Goal: Find contact information: Find contact information

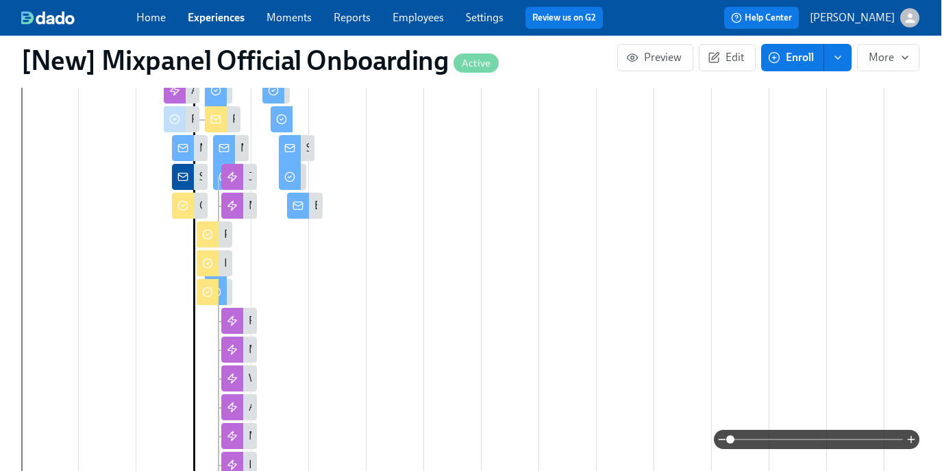
scroll to position [752, 1]
click at [911, 438] on icon "button" at bounding box center [911, 439] width 11 height 11
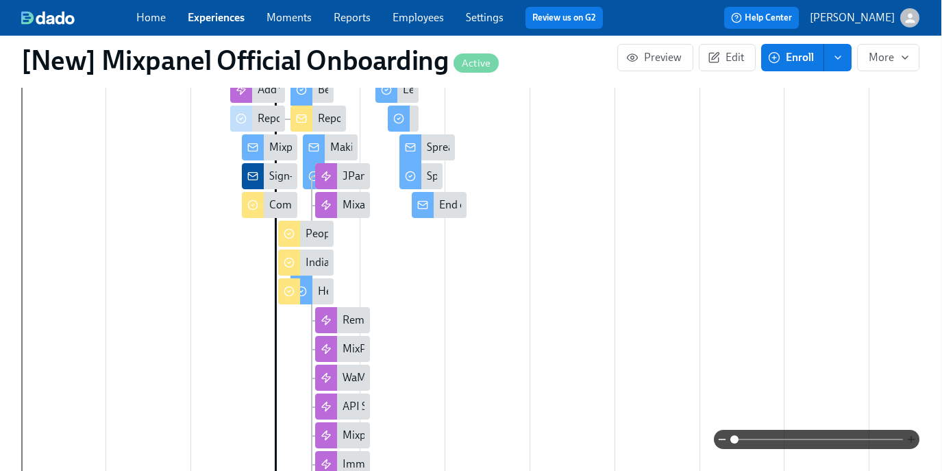
click at [911, 438] on icon "button" at bounding box center [911, 439] width 11 height 11
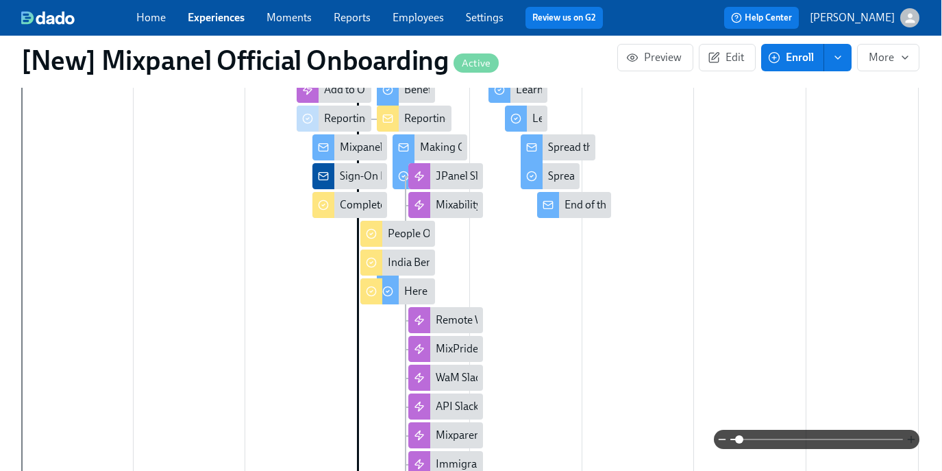
click at [911, 438] on icon "button" at bounding box center [911, 439] width 11 height 11
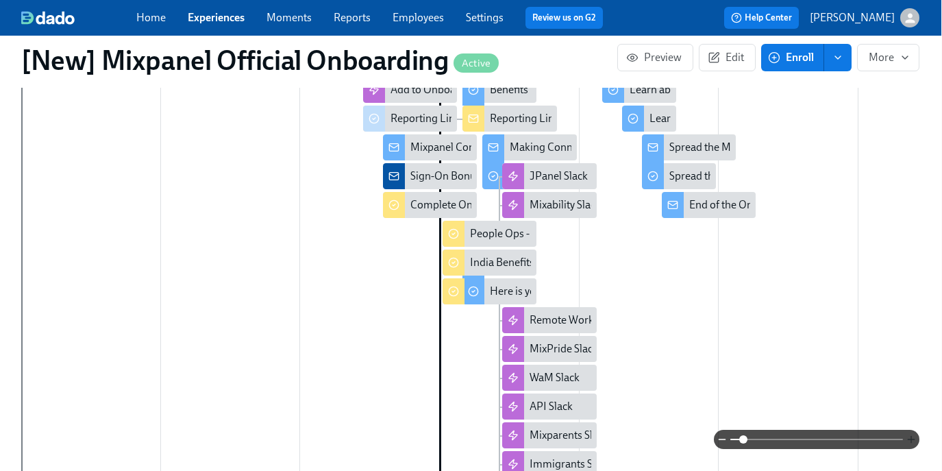
click at [911, 438] on icon "button" at bounding box center [911, 439] width 11 height 11
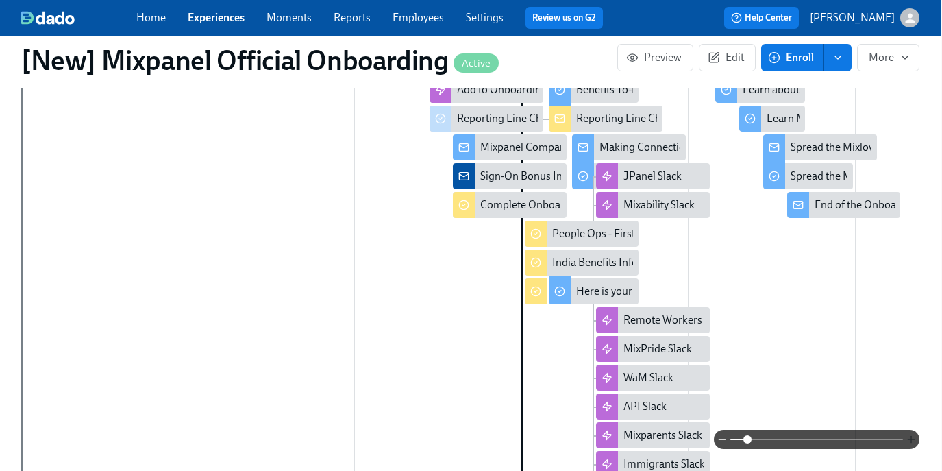
click at [911, 438] on icon "button" at bounding box center [911, 439] width 11 height 11
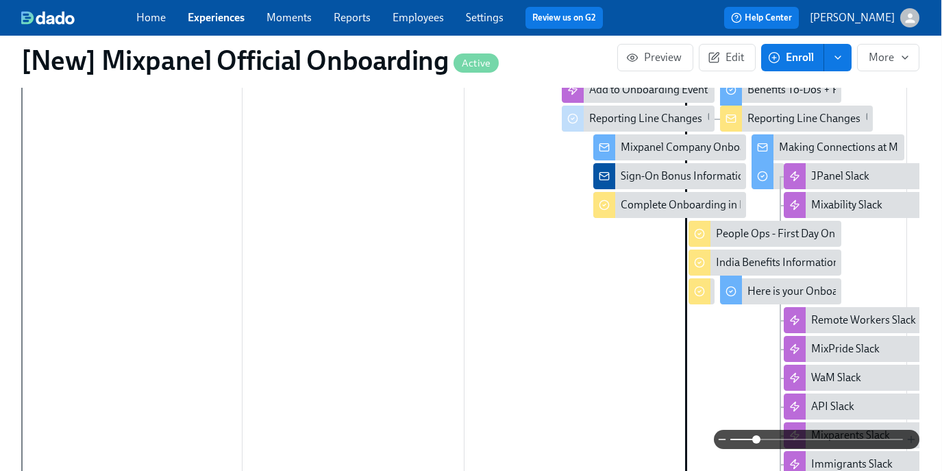
click at [911, 438] on icon "button" at bounding box center [911, 439] width 11 height 11
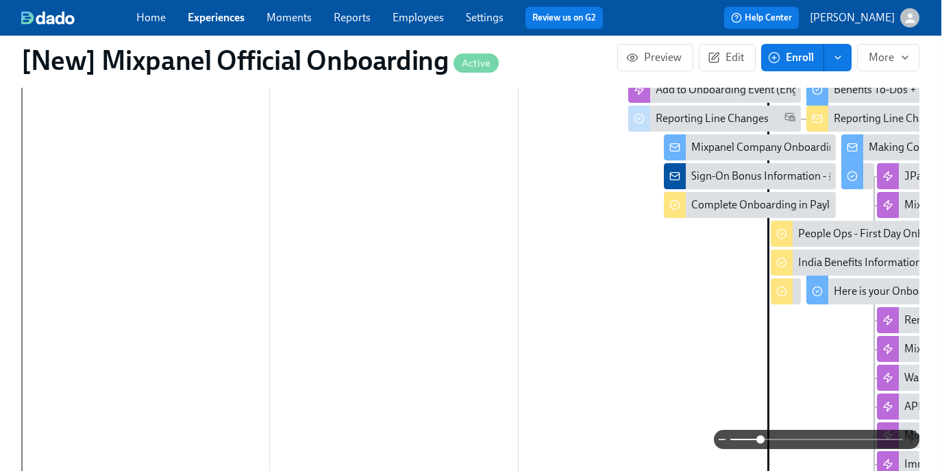
click at [911, 438] on icon "button" at bounding box center [911, 439] width 11 height 11
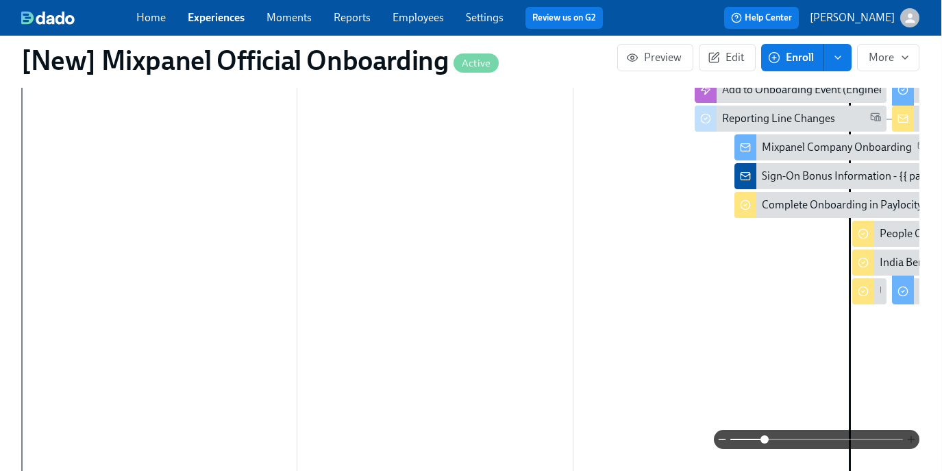
click at [911, 438] on icon "button" at bounding box center [911, 439] width 11 height 11
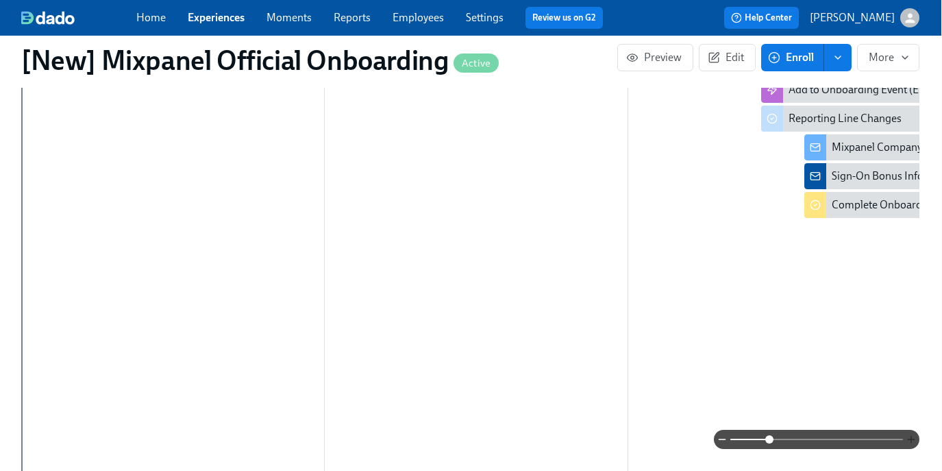
click at [911, 438] on icon "button" at bounding box center [911, 439] width 11 height 11
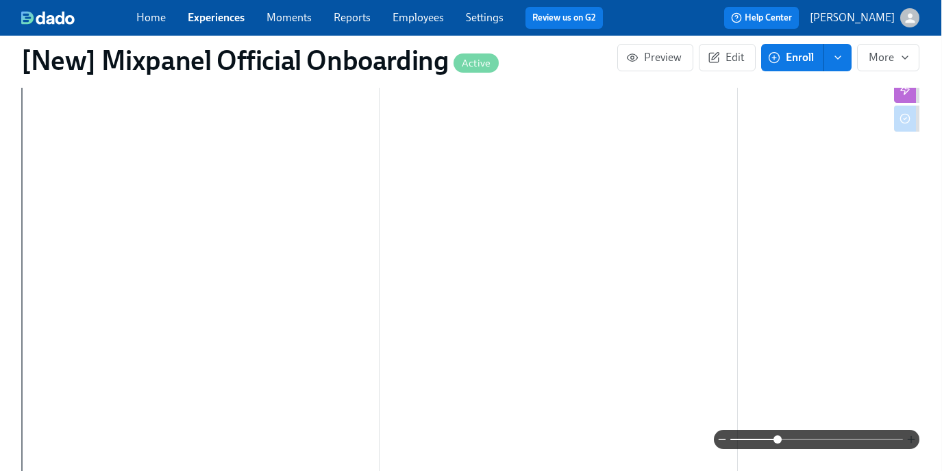
click at [911, 438] on icon "button" at bounding box center [911, 439] width 11 height 11
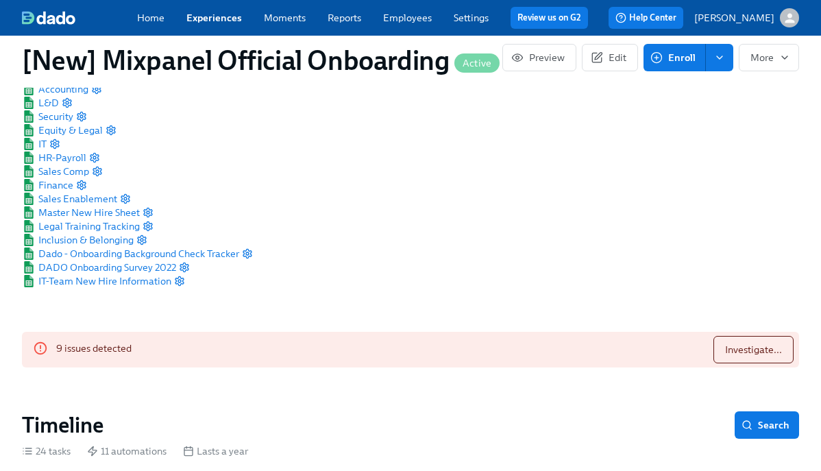
scroll to position [0, 0]
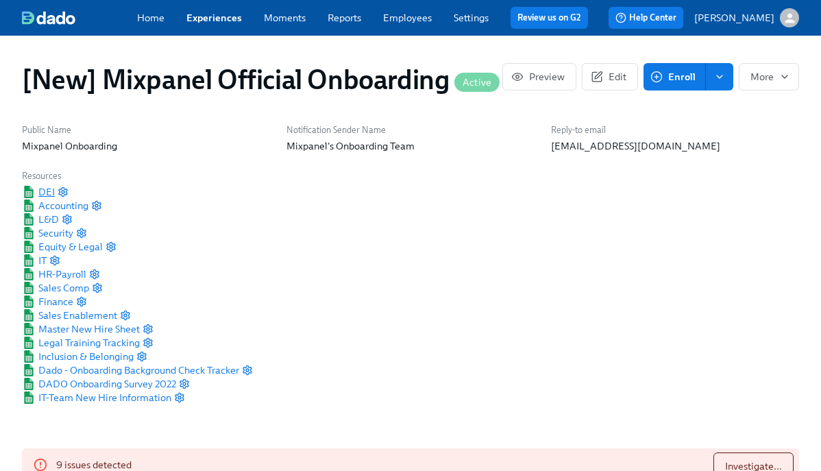
click at [47, 191] on span "DEI" at bounding box center [38, 192] width 33 height 14
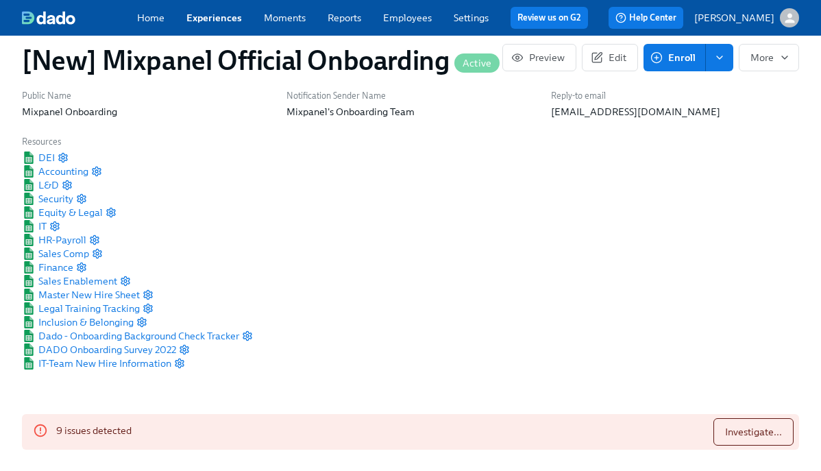
scroll to position [35, 0]
click at [210, 20] on link "Experiences" at bounding box center [213, 18] width 55 height 12
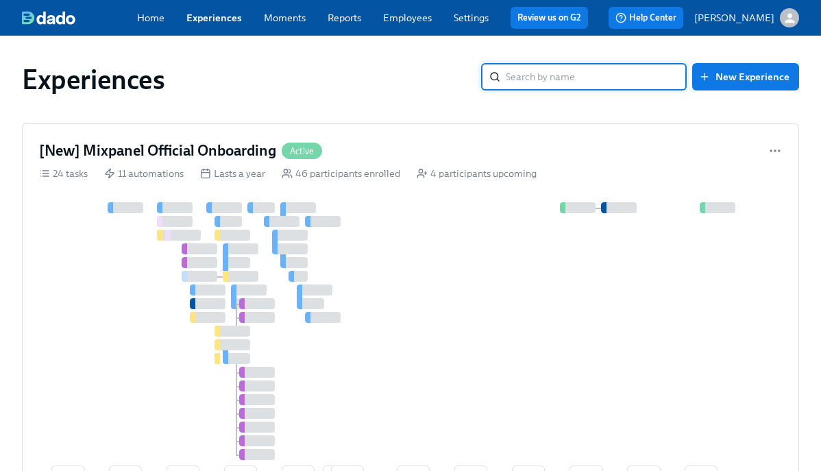
click at [395, 17] on link "Employees" at bounding box center [407, 18] width 49 height 12
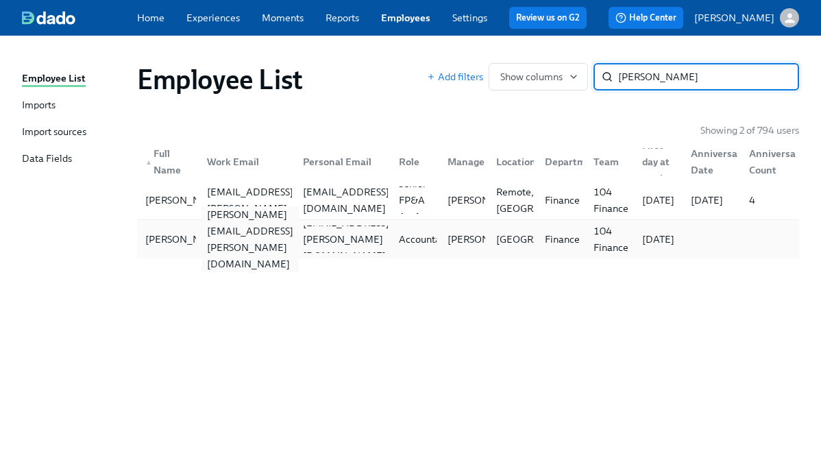
type input "[PERSON_NAME]"
click at [244, 233] on div "[PERSON_NAME][EMAIL_ADDRESS][PERSON_NAME][DOMAIN_NAME]" at bounding box center [249, 239] width 97 height 66
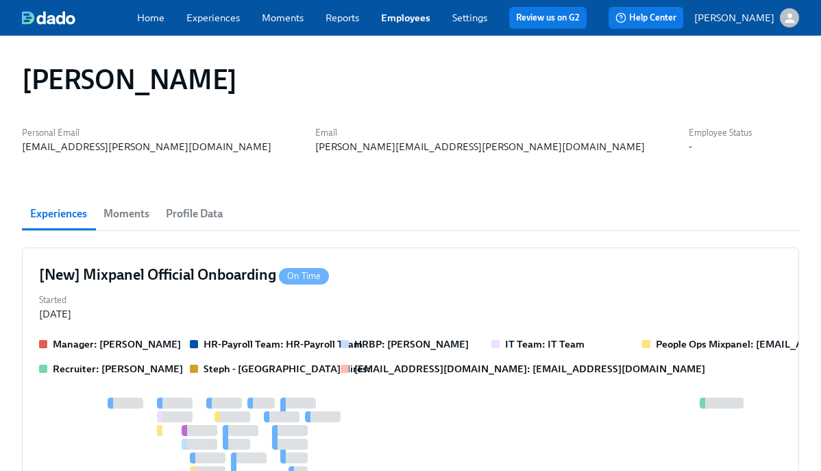
click at [220, 222] on span "Profile Data" at bounding box center [194, 213] width 57 height 19
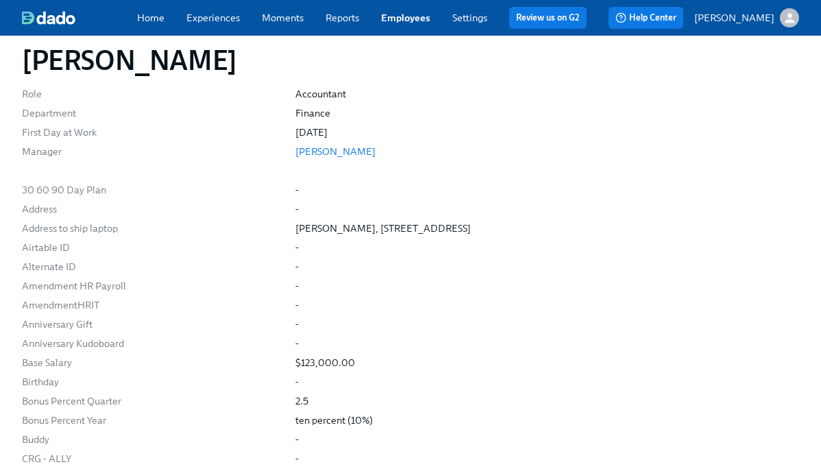
scroll to position [221, 0]
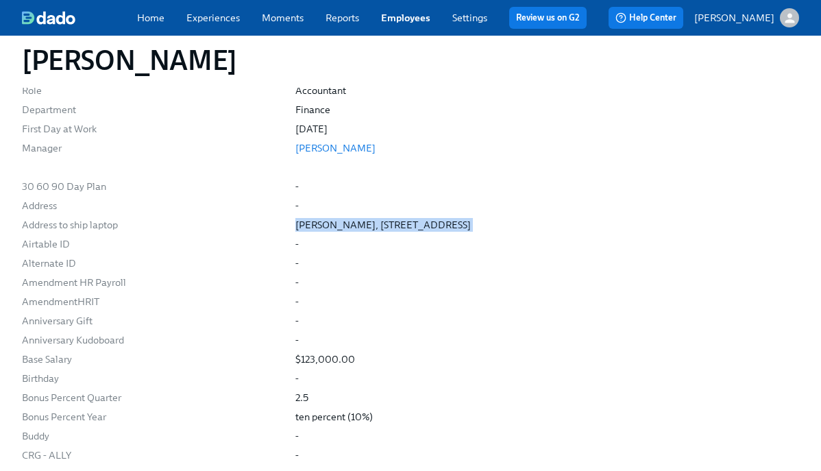
drag, startPoint x: 587, startPoint y: 219, endPoint x: 290, endPoint y: 225, distance: 296.7
copy div "[PERSON_NAME], [STREET_ADDRESS]"
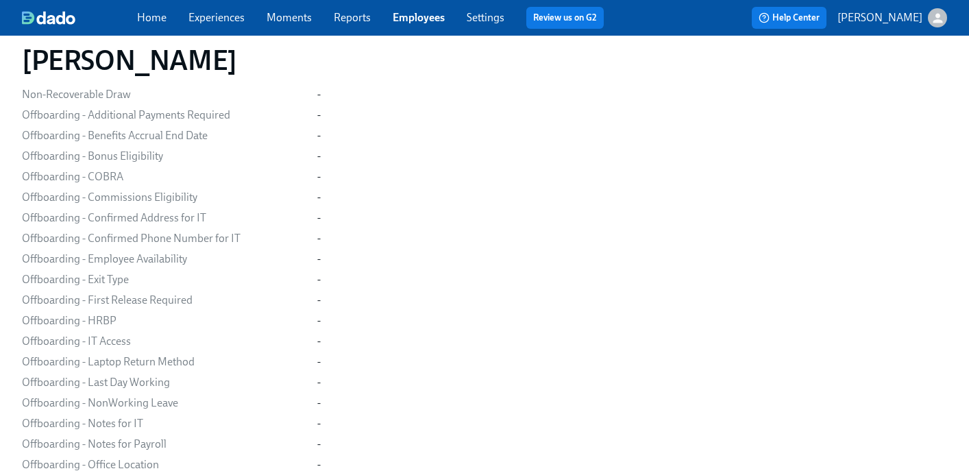
scroll to position [2038, 0]
